Goal: Transaction & Acquisition: Purchase product/service

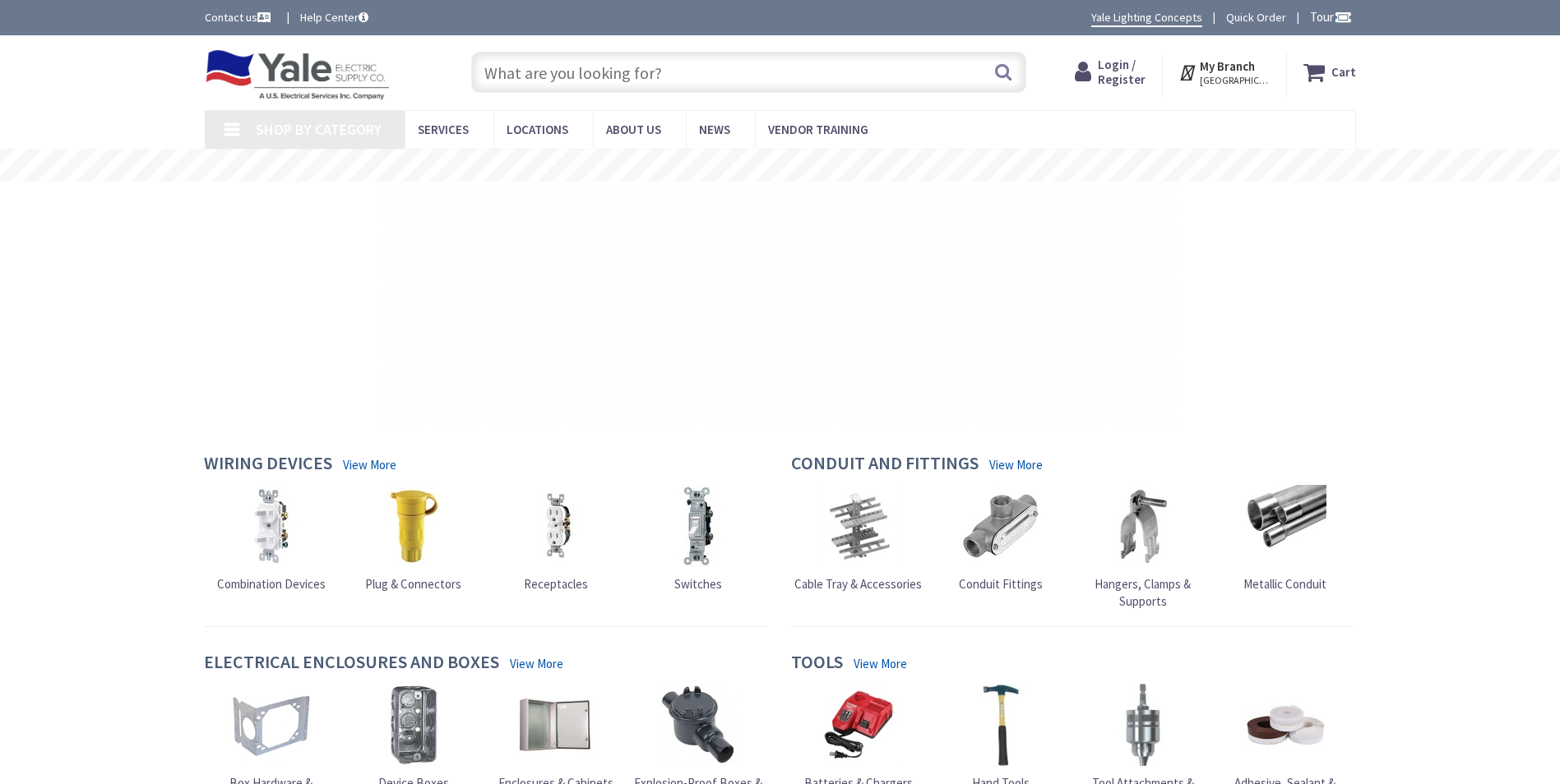
type input "[STREET_ADDRESS]"
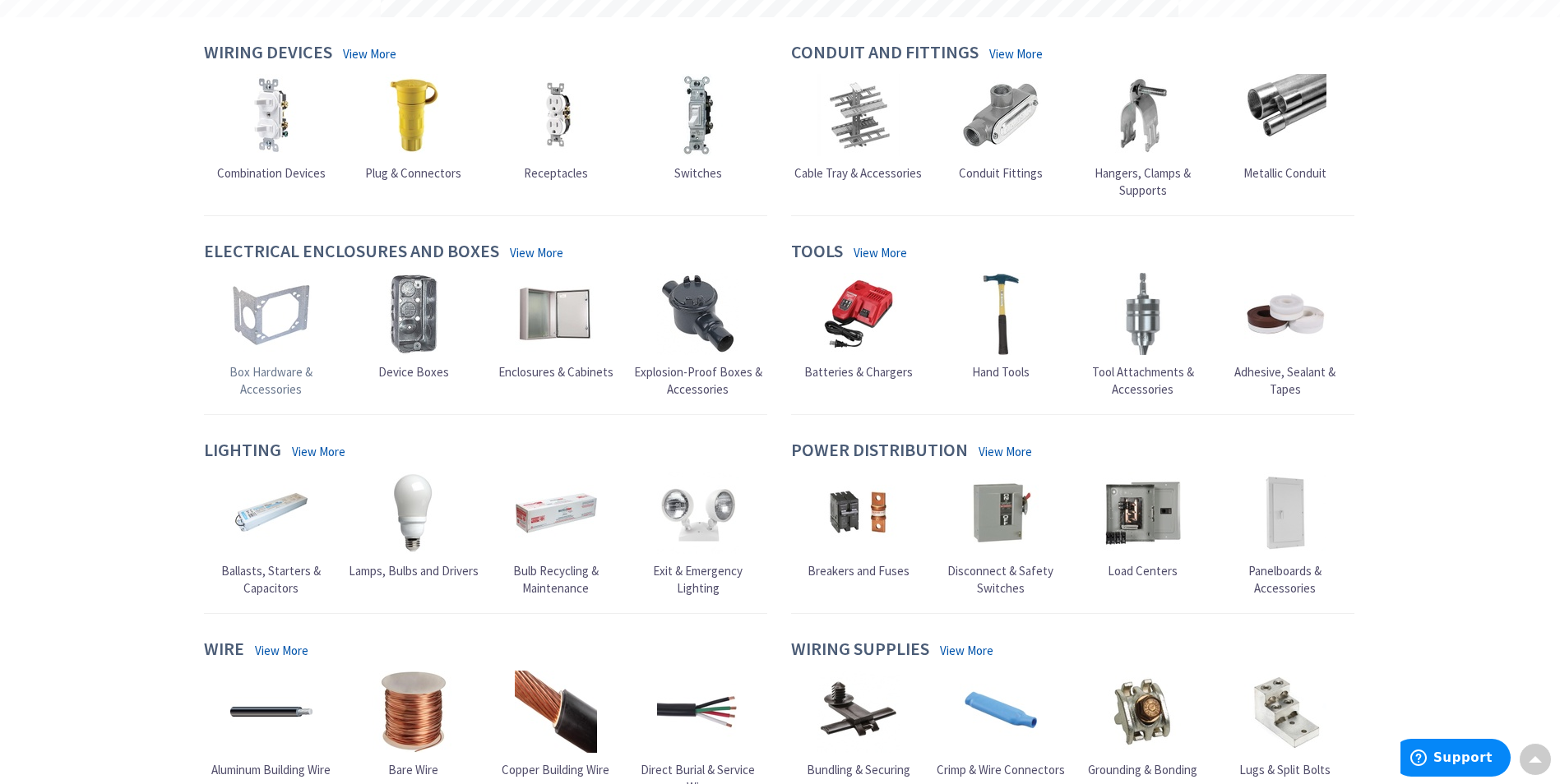
scroll to position [329, 0]
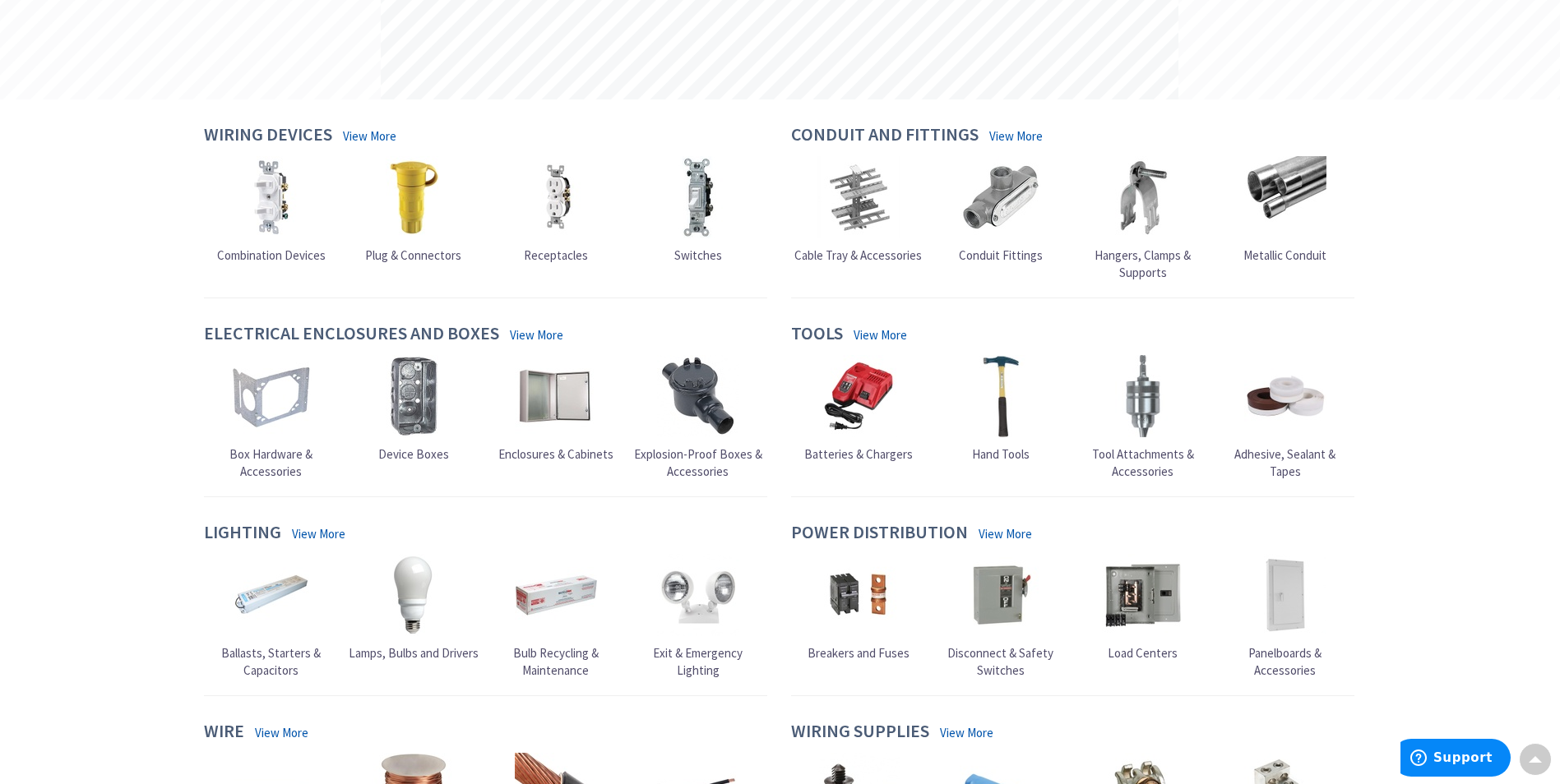
click at [1125, 262] on span "Hangers, Clamps & Supports" at bounding box center [1142, 264] width 96 height 33
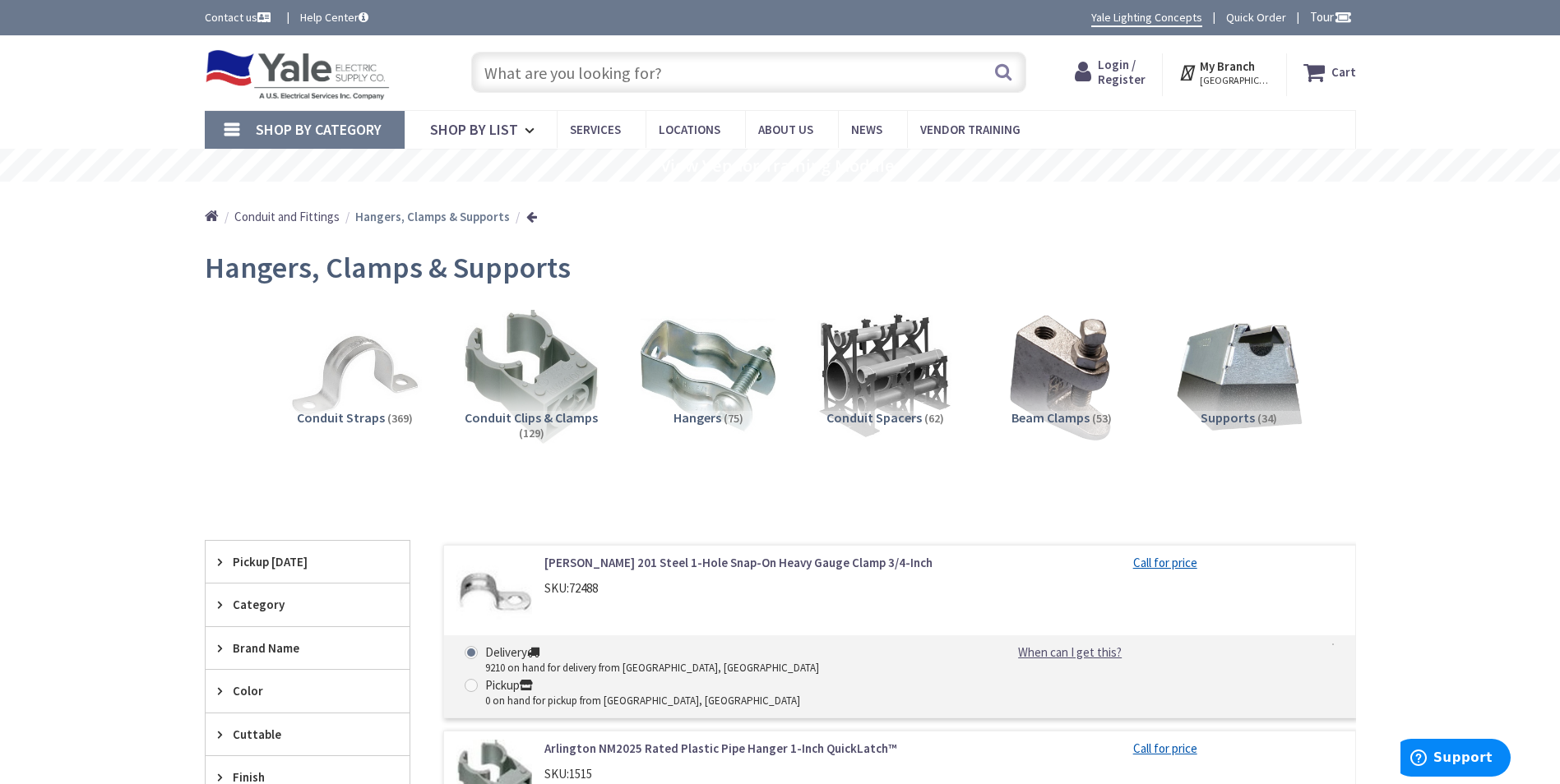
click at [1232, 419] on span "Supports" at bounding box center [1228, 417] width 54 height 16
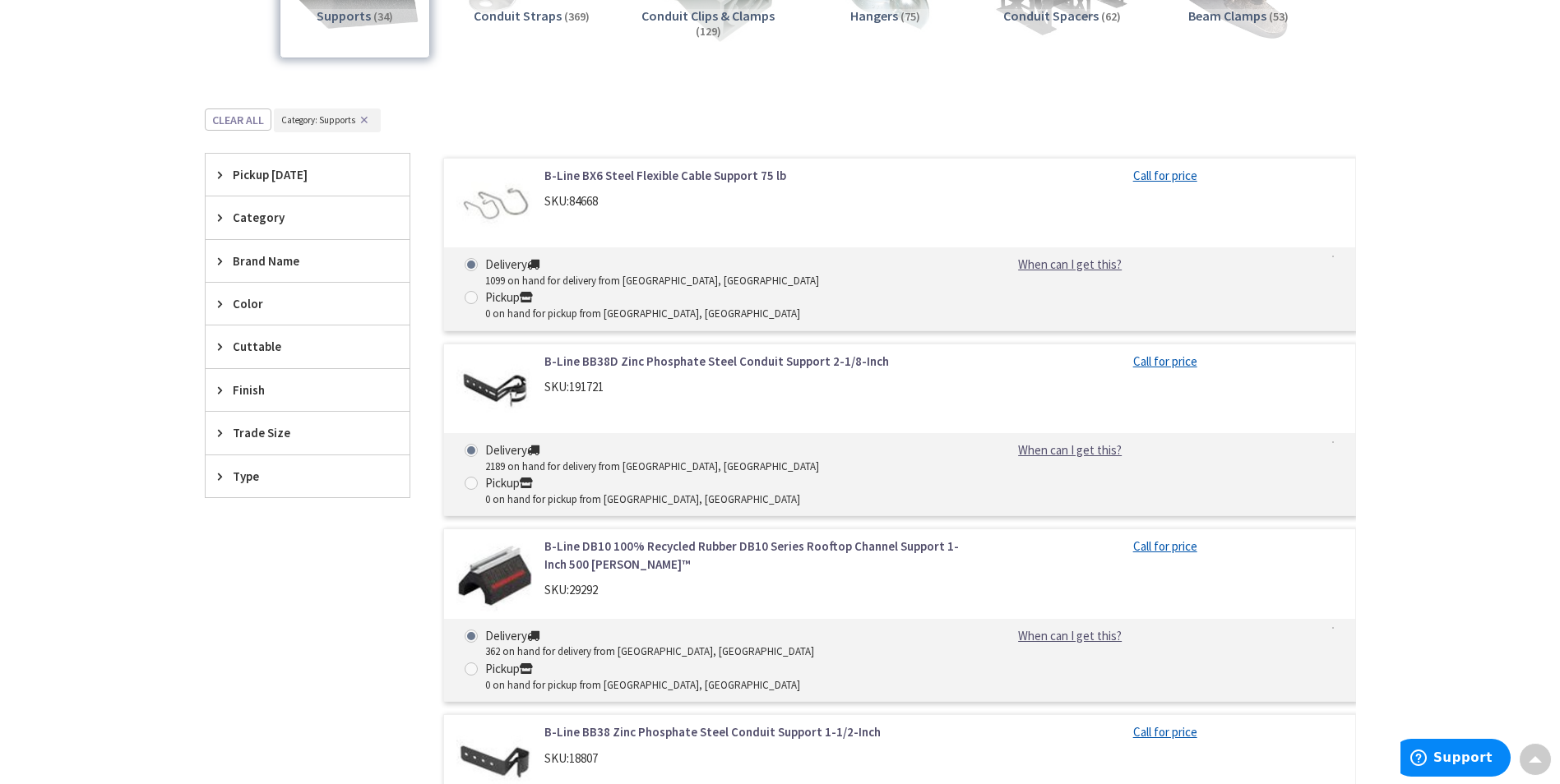
scroll to position [428, 0]
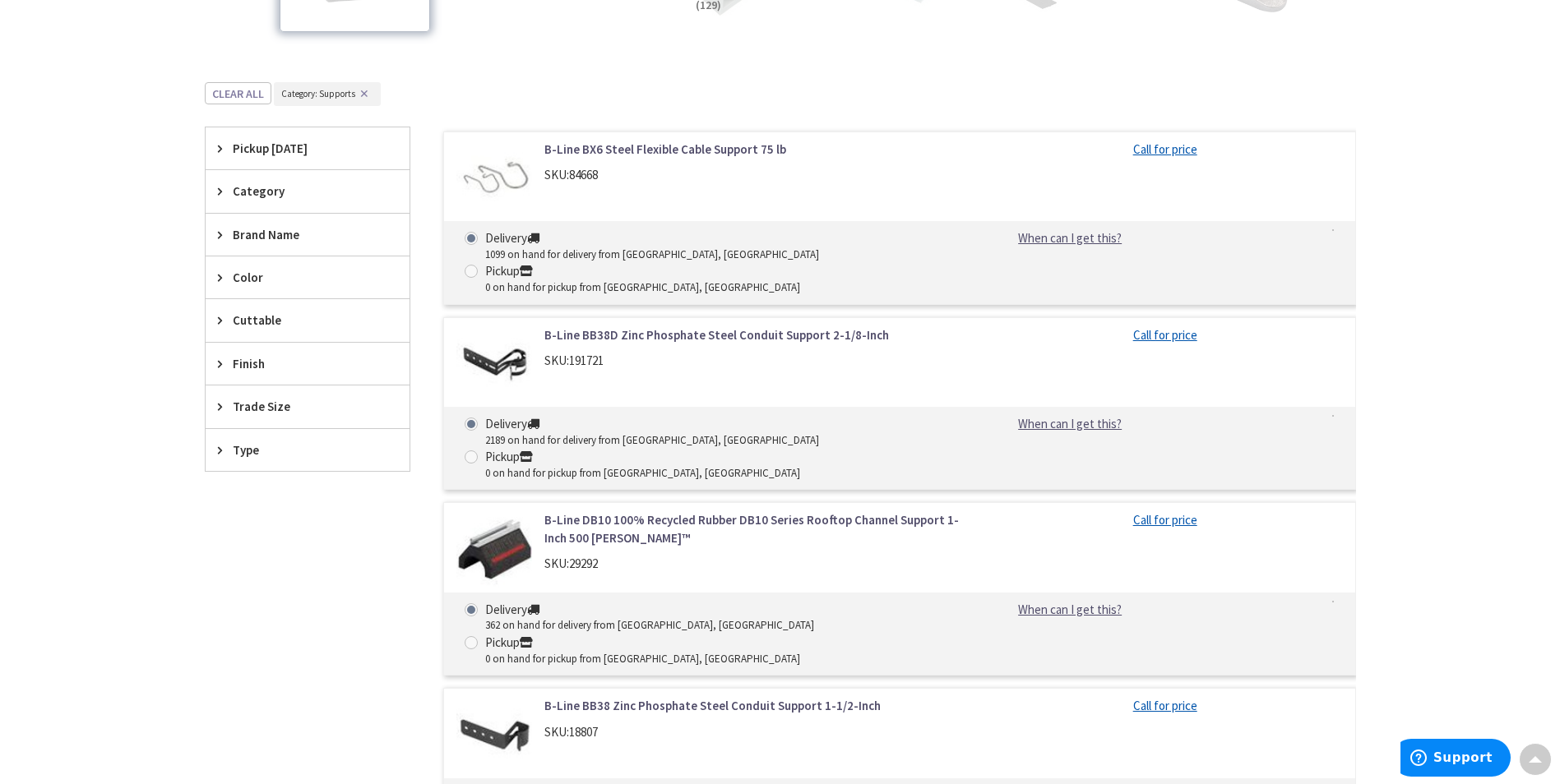
click at [260, 231] on span "Brand Name" at bounding box center [299, 235] width 134 height 17
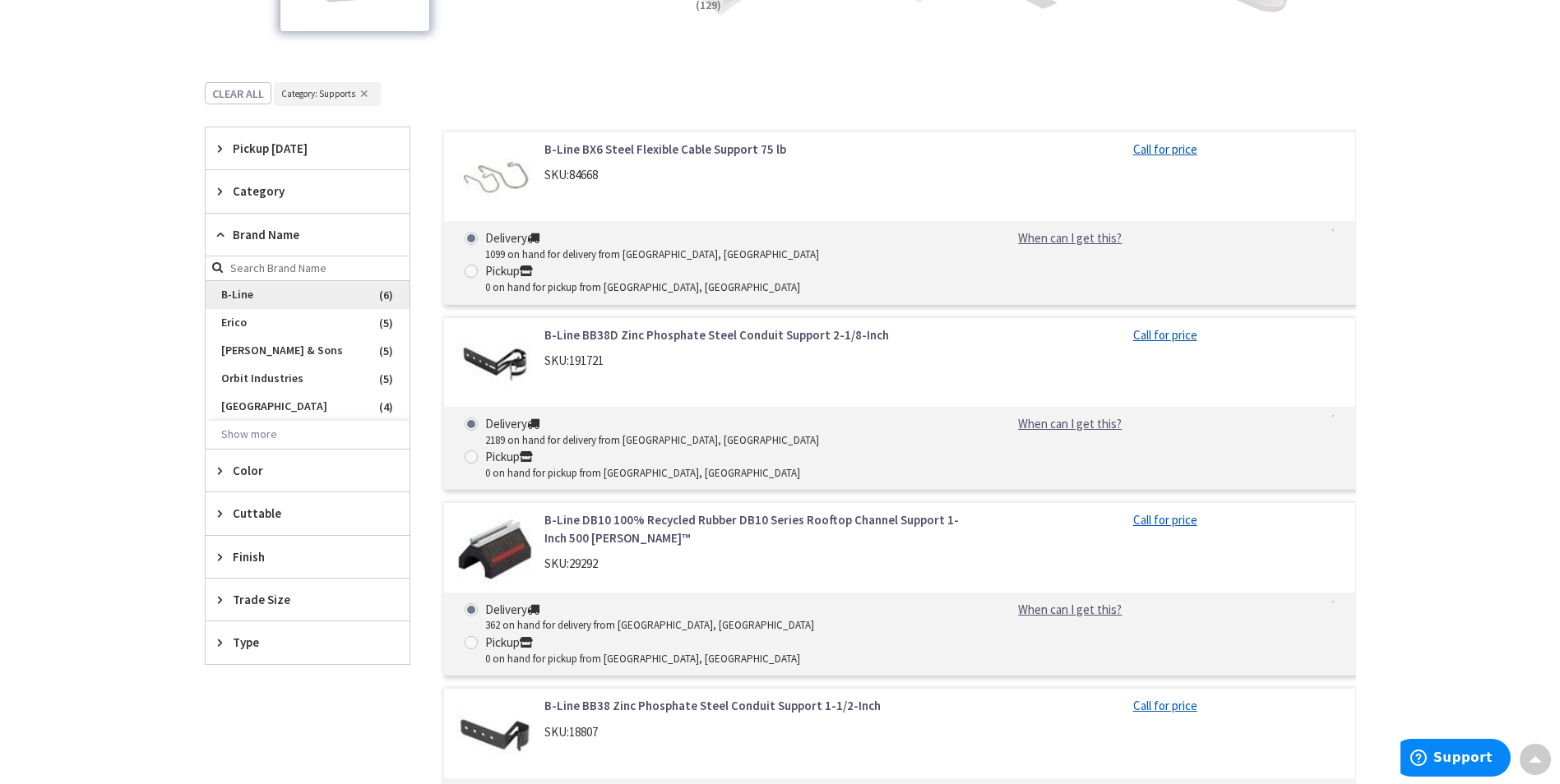
click at [271, 296] on span "B-Line" at bounding box center [308, 294] width 204 height 28
click at [247, 230] on span "Brand Name" at bounding box center [299, 235] width 134 height 17
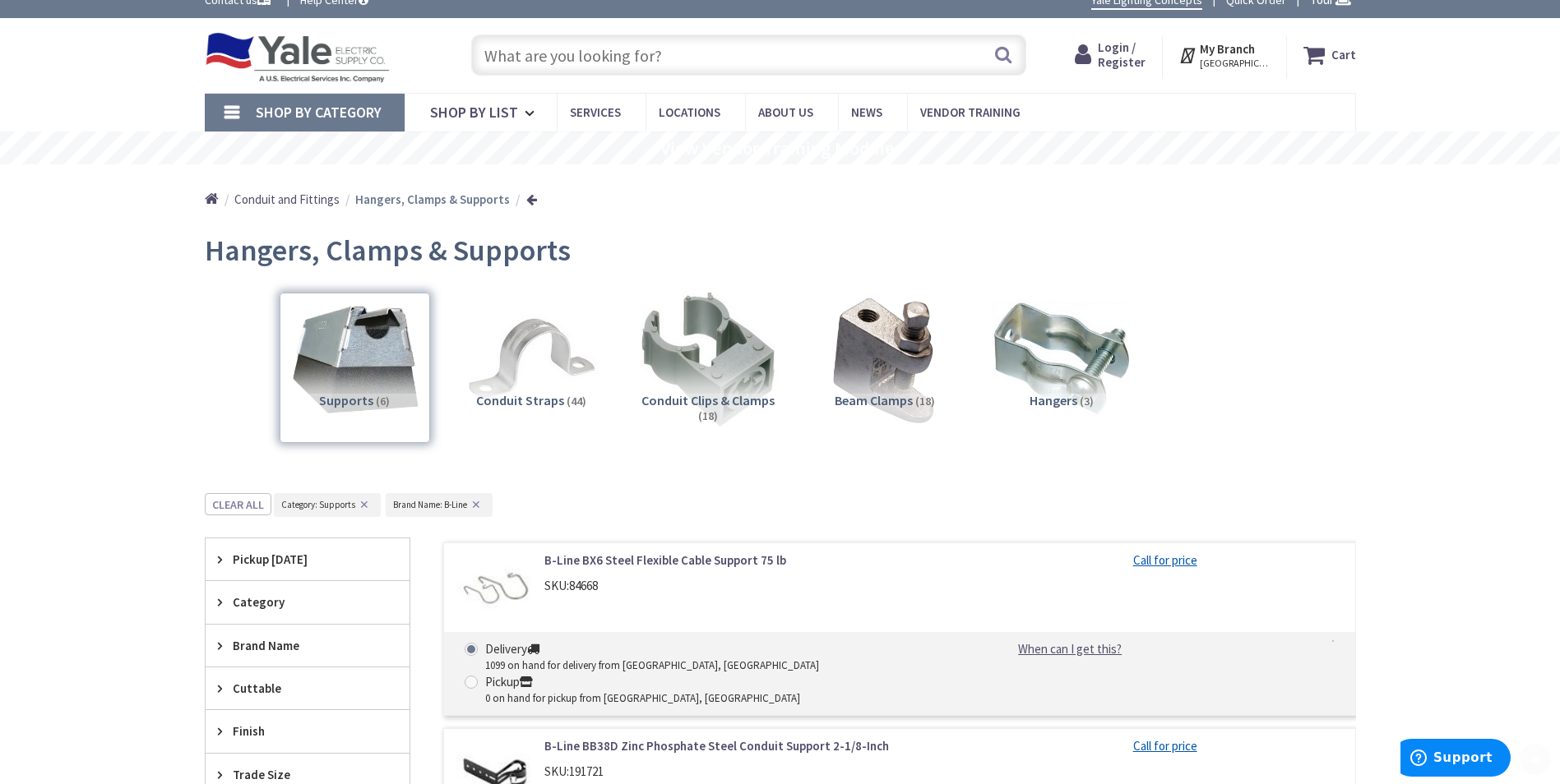
scroll to position [0, 0]
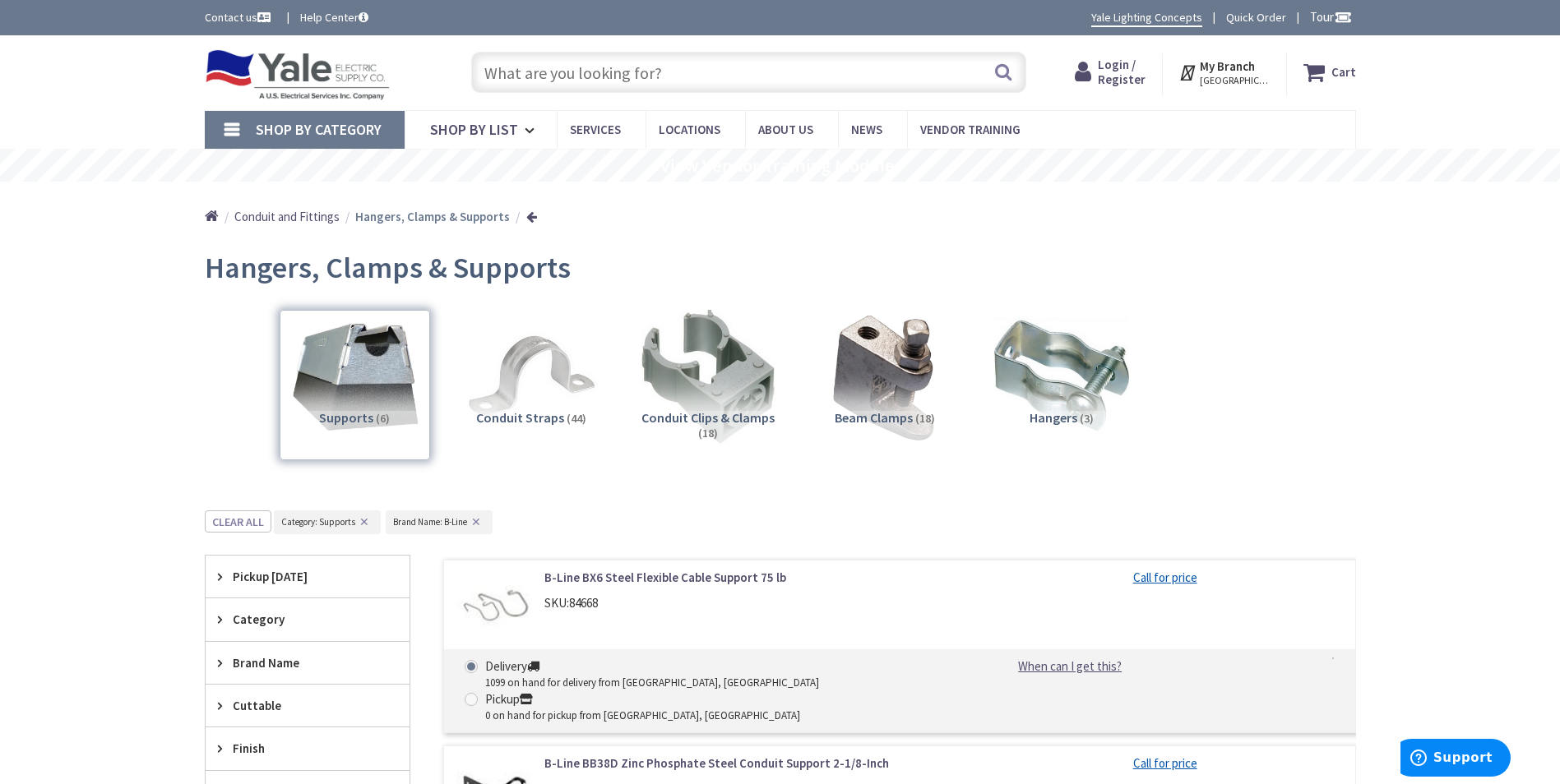
click at [274, 64] on img at bounding box center [297, 74] width 186 height 51
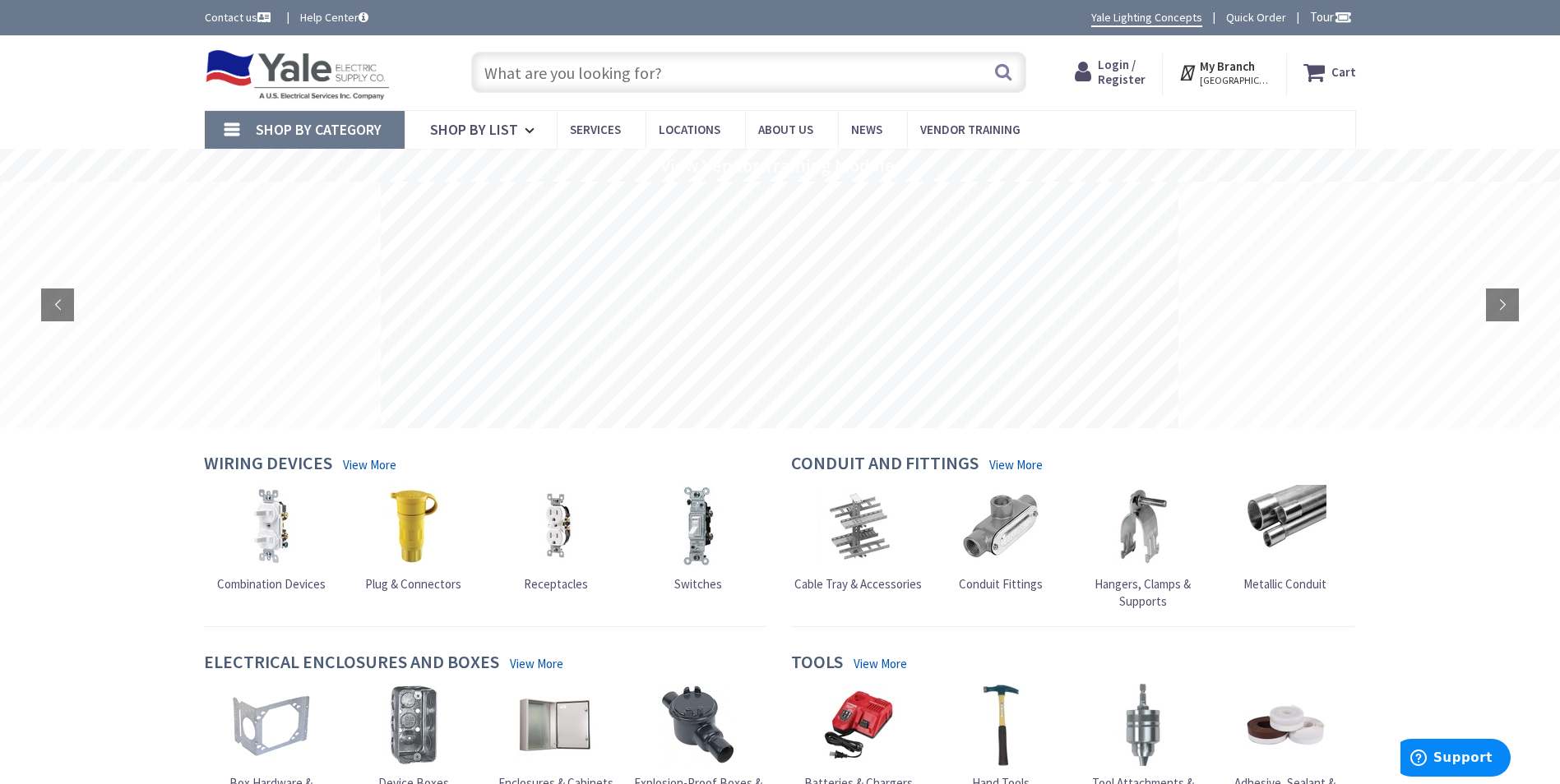
click at [322, 126] on span "Shop By Category" at bounding box center [319, 130] width 126 height 19
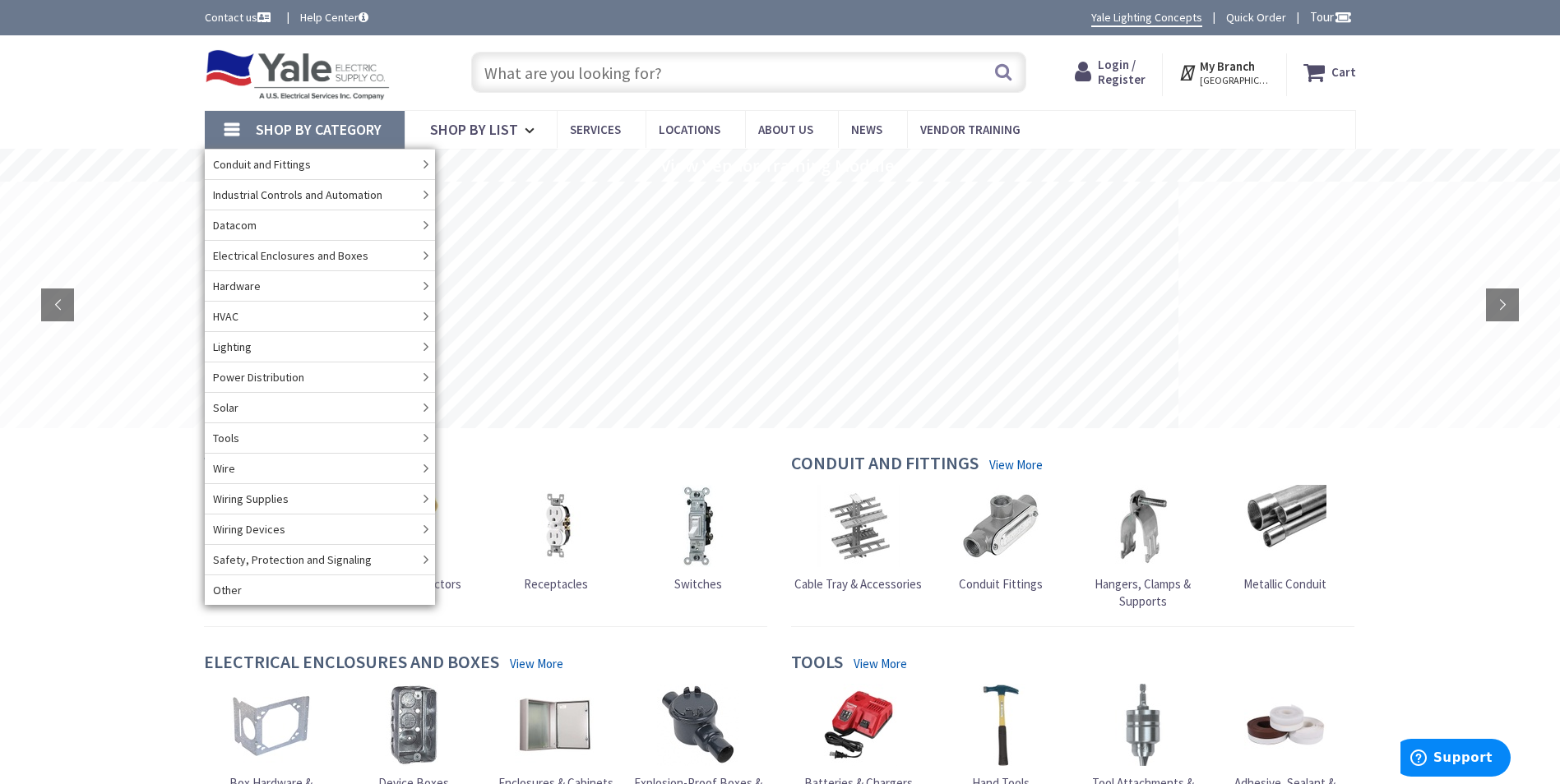
click at [327, 133] on span "Shop By Category" at bounding box center [319, 130] width 126 height 19
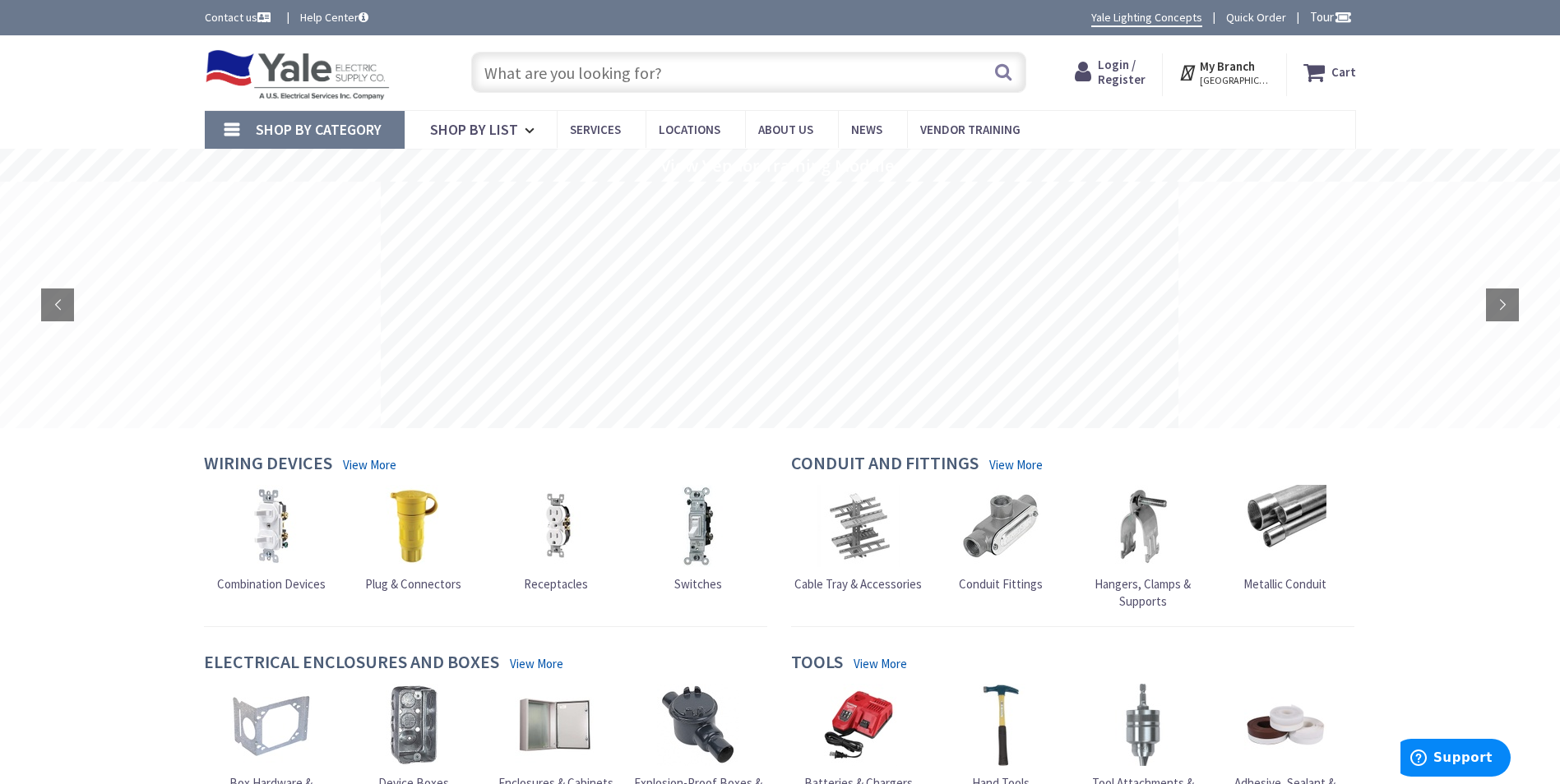
click at [555, 68] on input "text" at bounding box center [749, 72] width 555 height 41
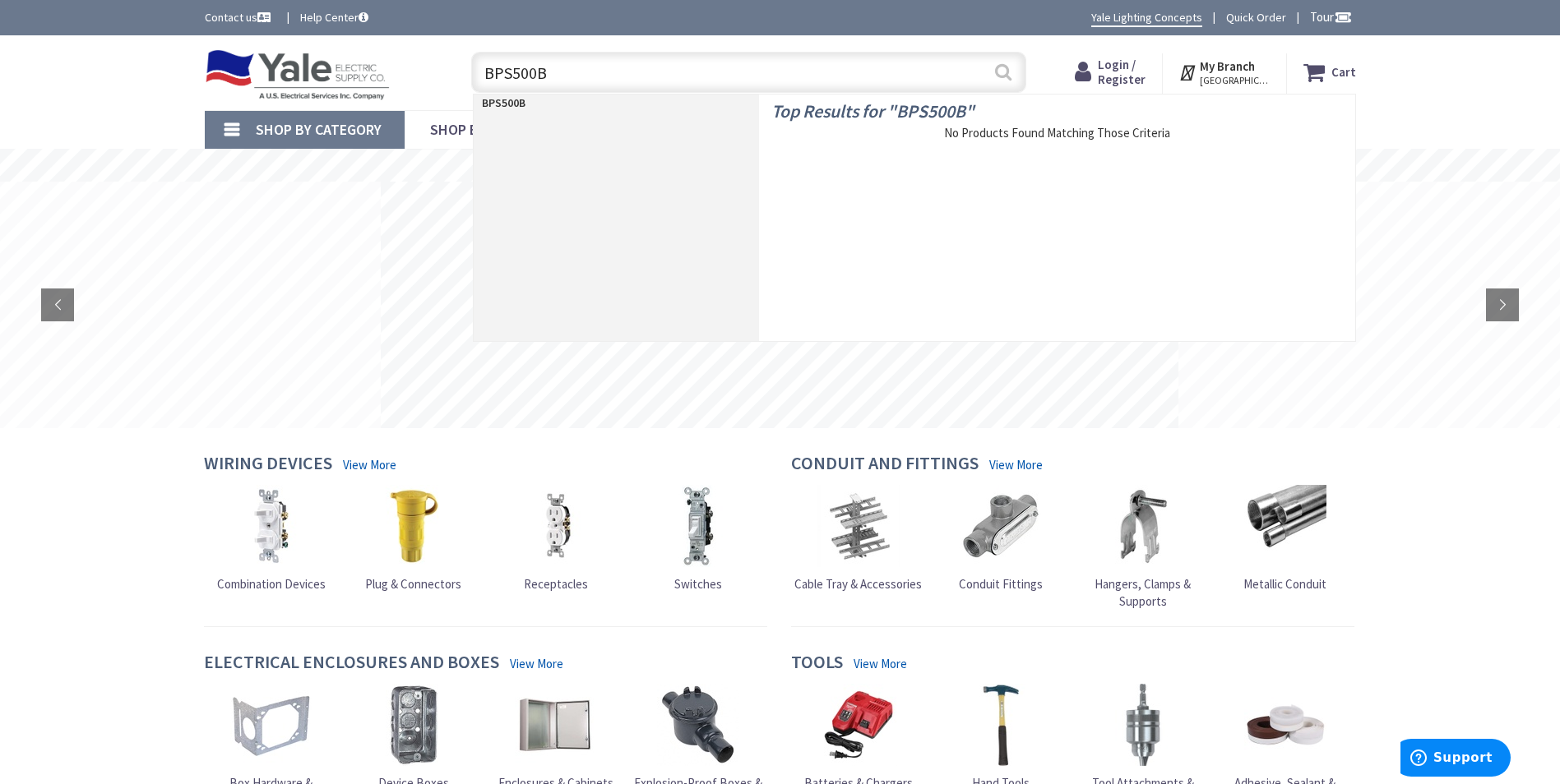
type input "BPS500B"
click at [1003, 71] on button "Search" at bounding box center [1003, 72] width 21 height 37
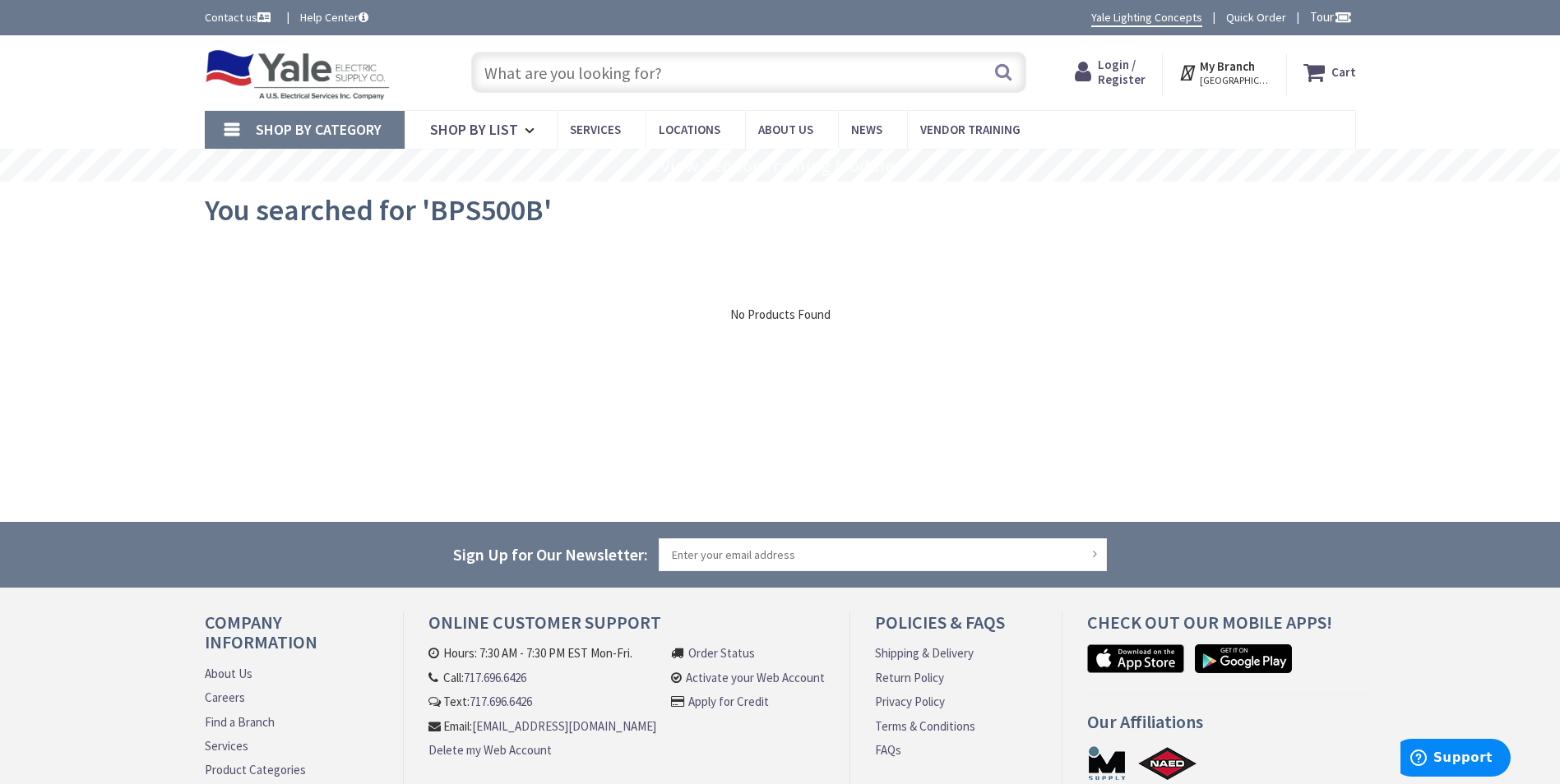
click at [673, 69] on input "text" at bounding box center [749, 72] width 555 height 41
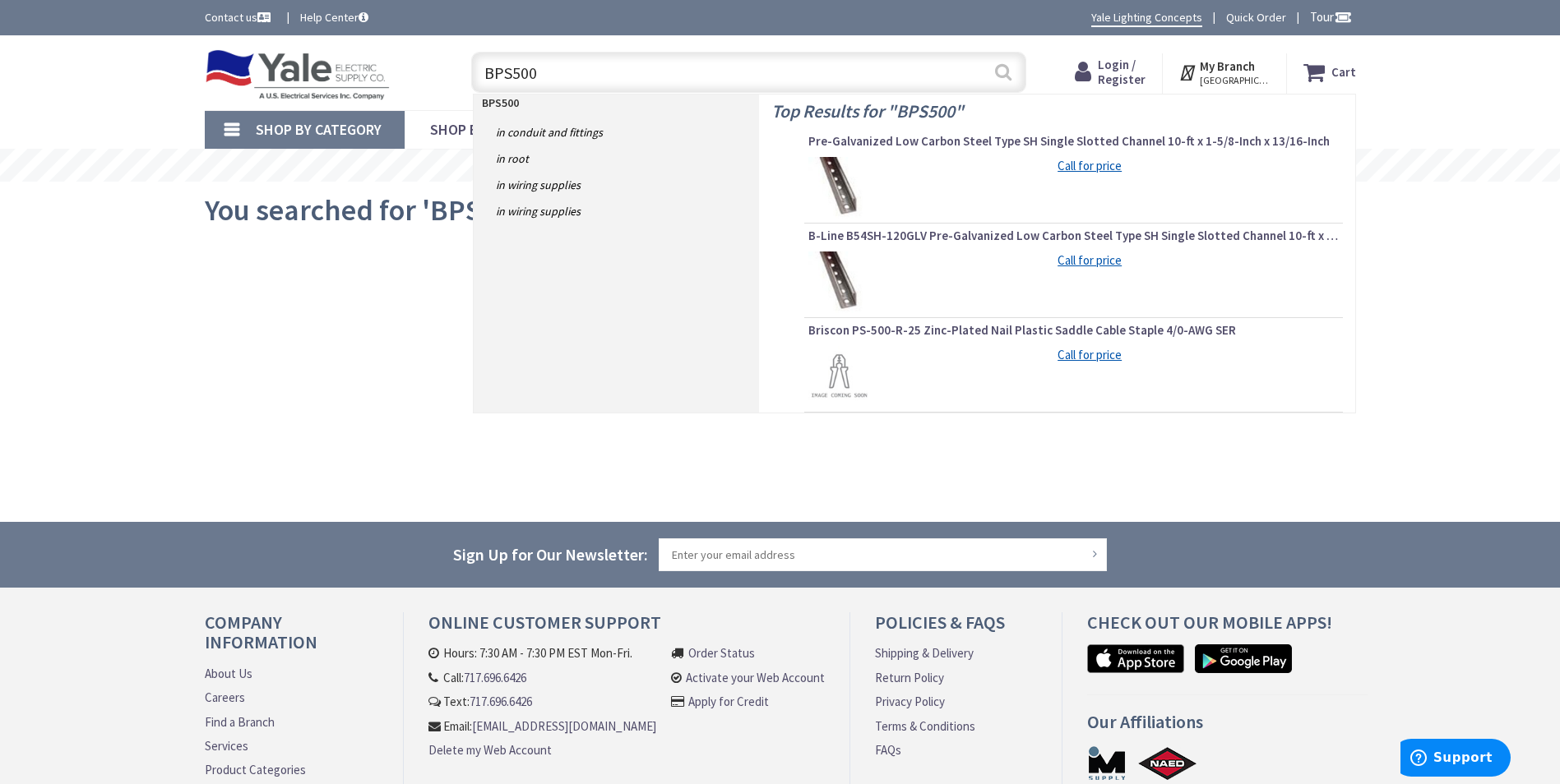
type input "BPS500"
click at [995, 73] on button "Search" at bounding box center [1003, 72] width 21 height 37
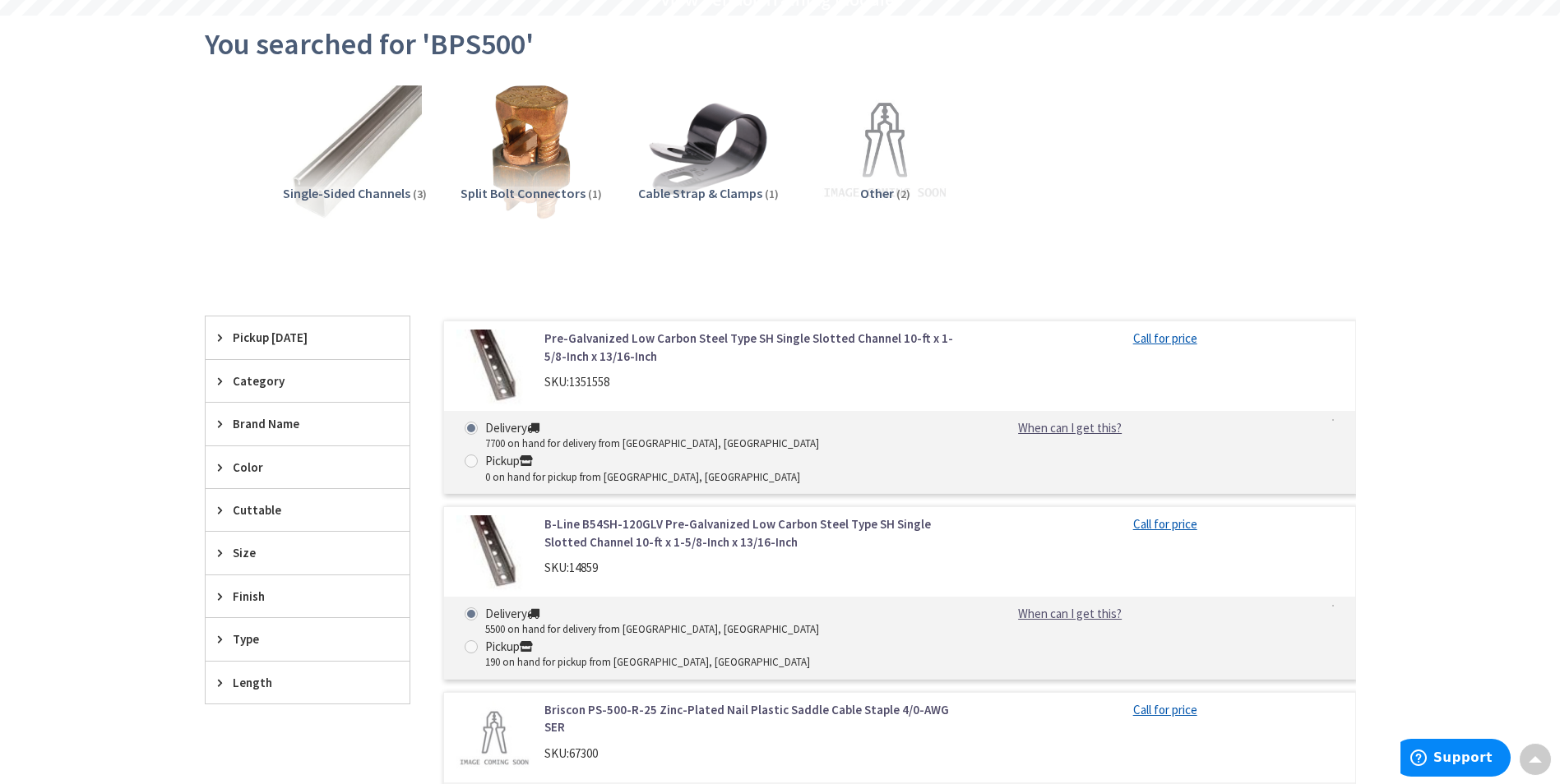
scroll to position [164, 0]
click at [895, 190] on h5 "Other (2)" at bounding box center [885, 195] width 150 height 14
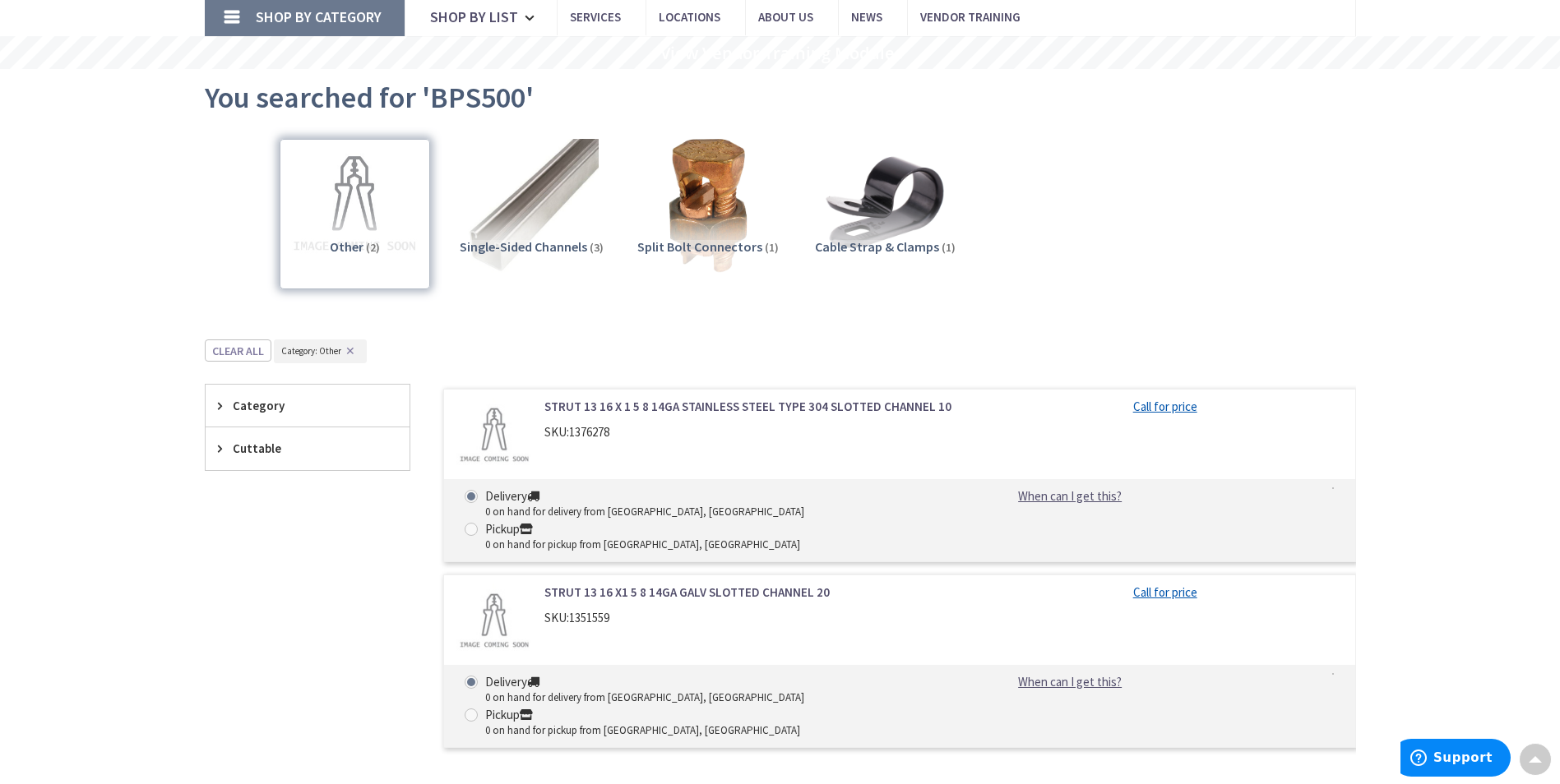
scroll to position [0, 0]
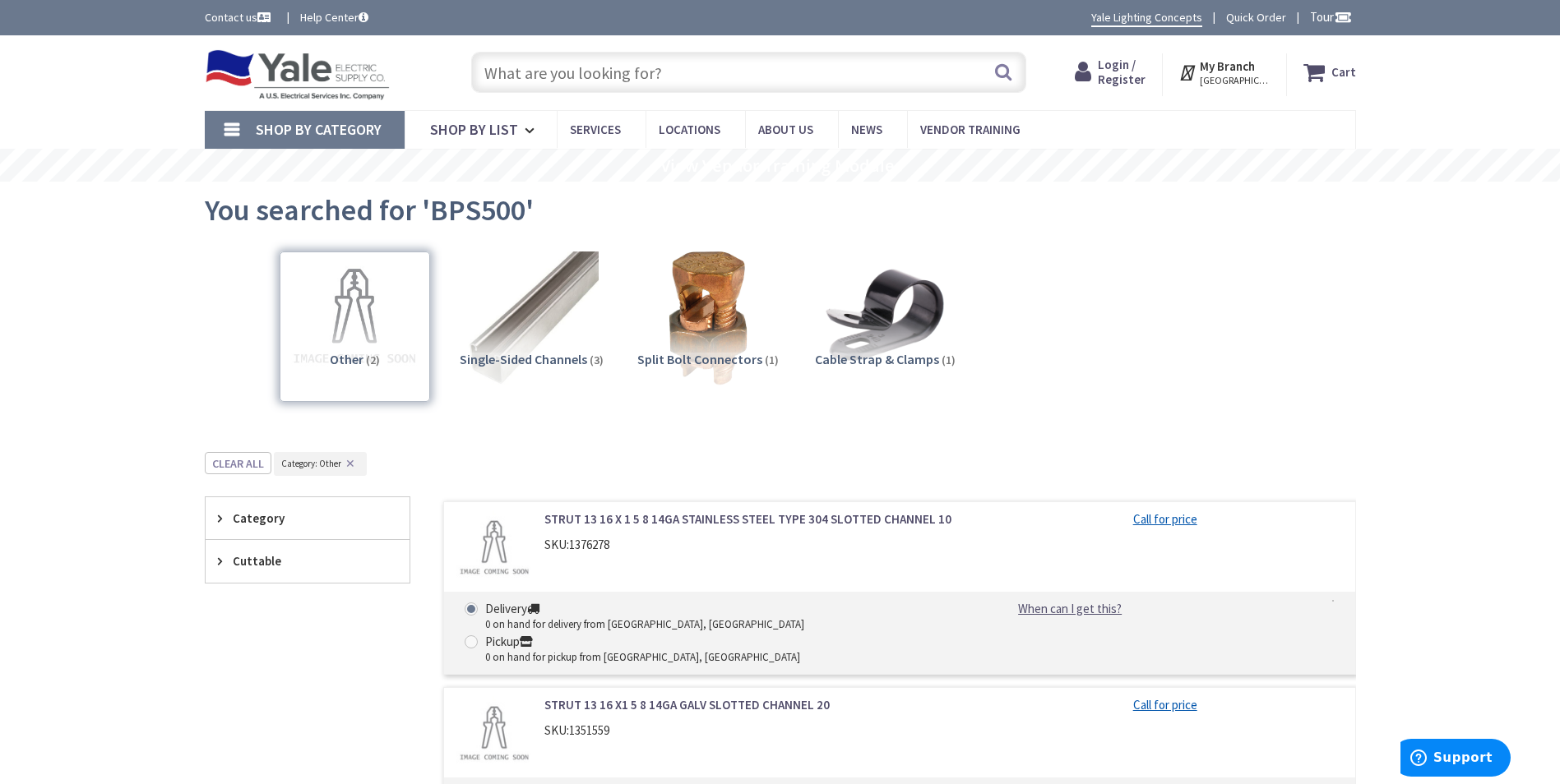
click at [324, 133] on span "Shop By Category" at bounding box center [319, 130] width 126 height 19
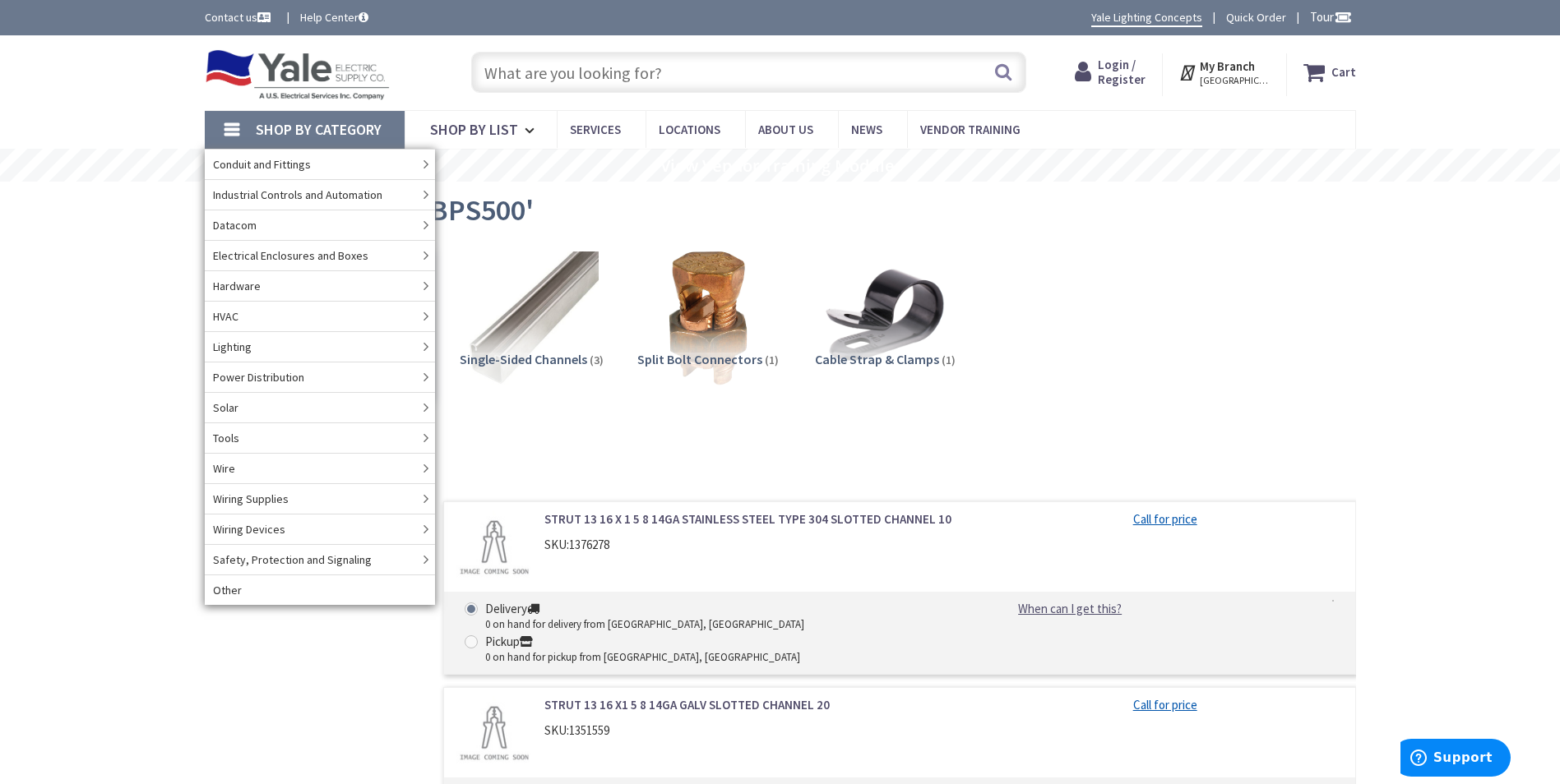
click at [611, 70] on input "text" at bounding box center [749, 72] width 555 height 41
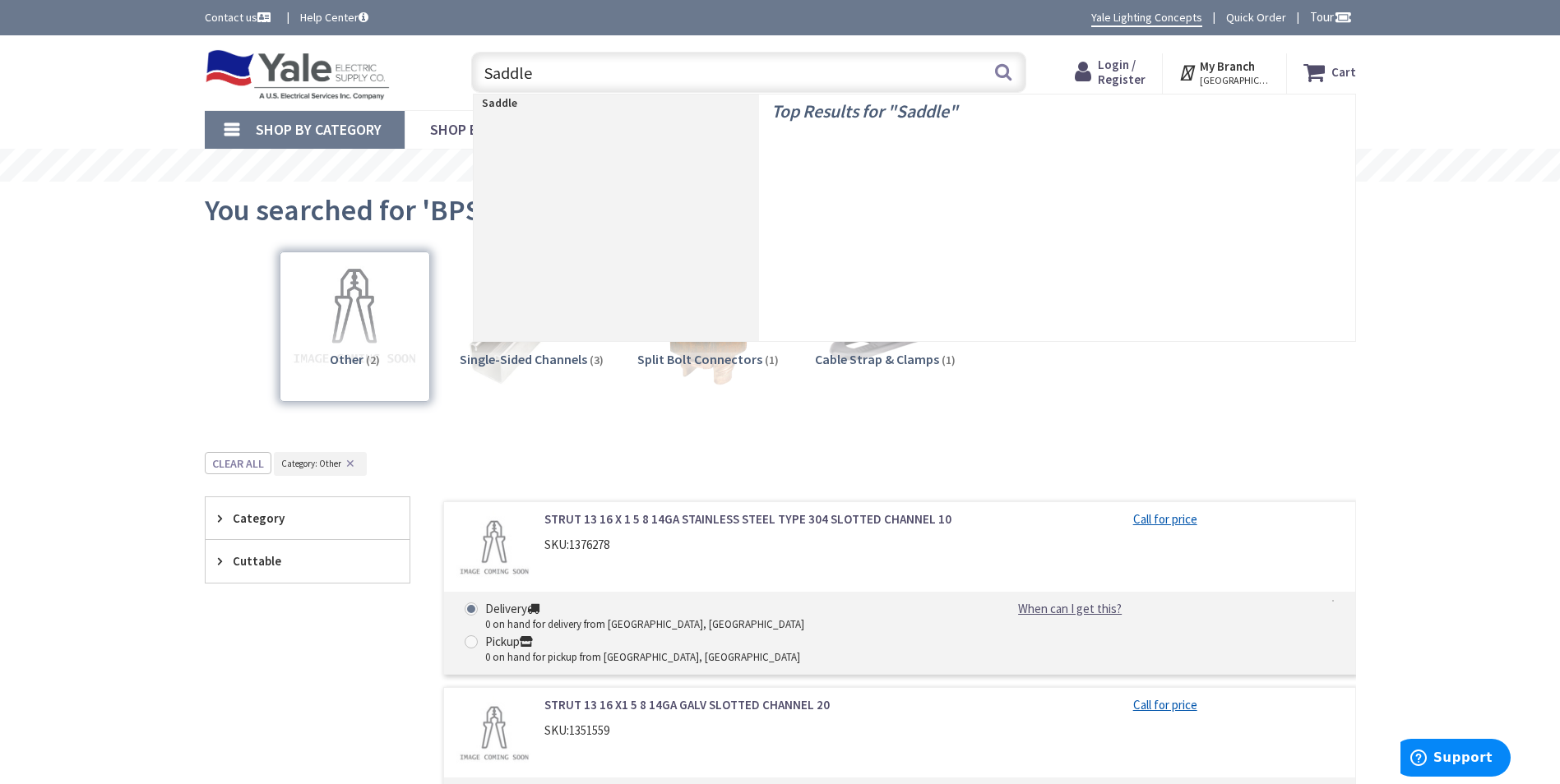
type input "Saddles"
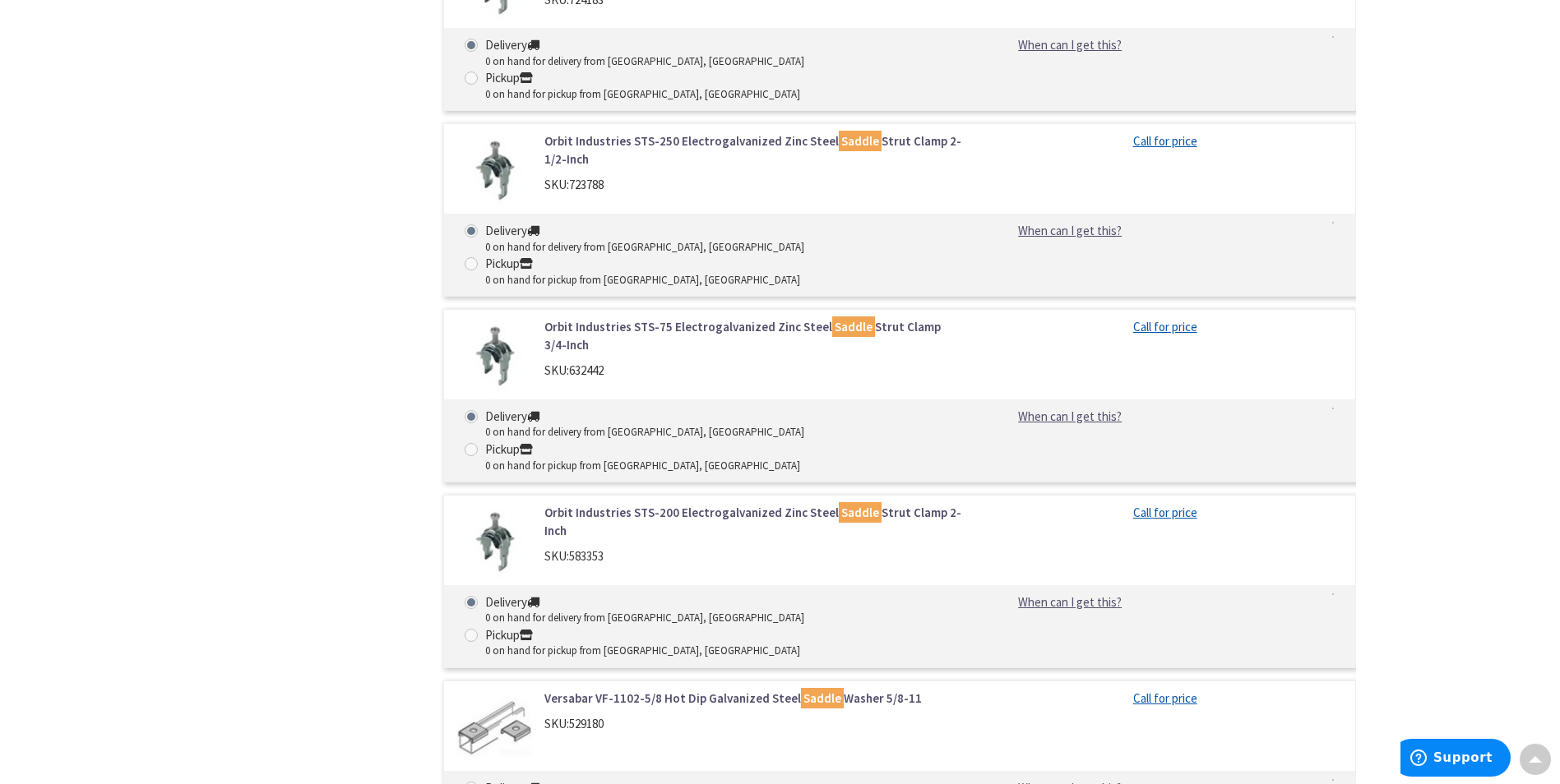
scroll to position [11016, 0]
